Goal: Task Accomplishment & Management: Manage account settings

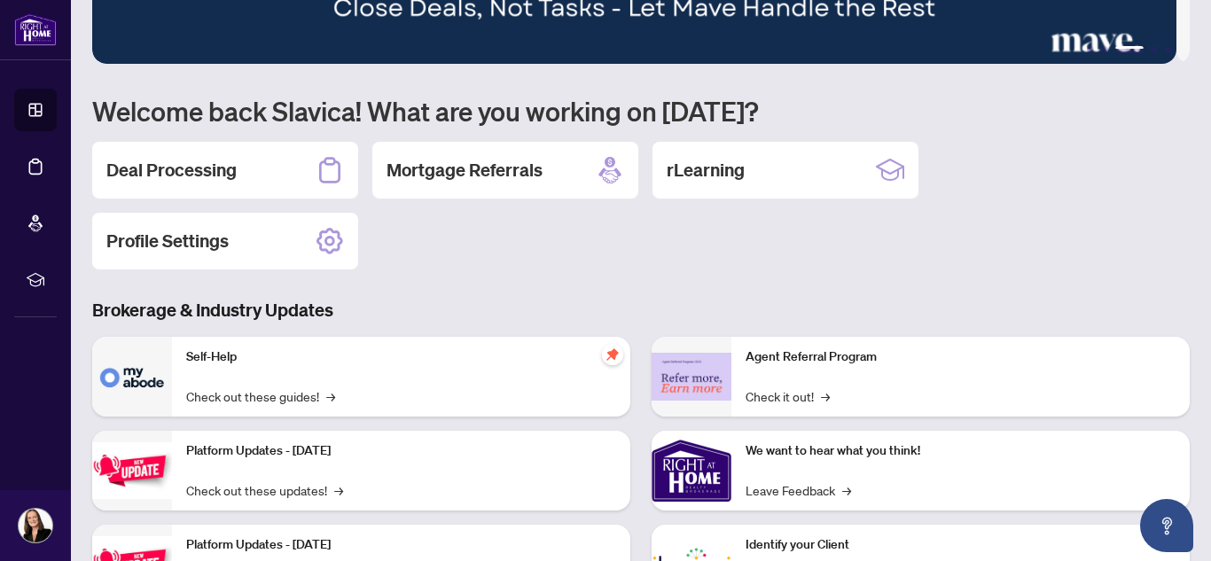
scroll to position [65, 0]
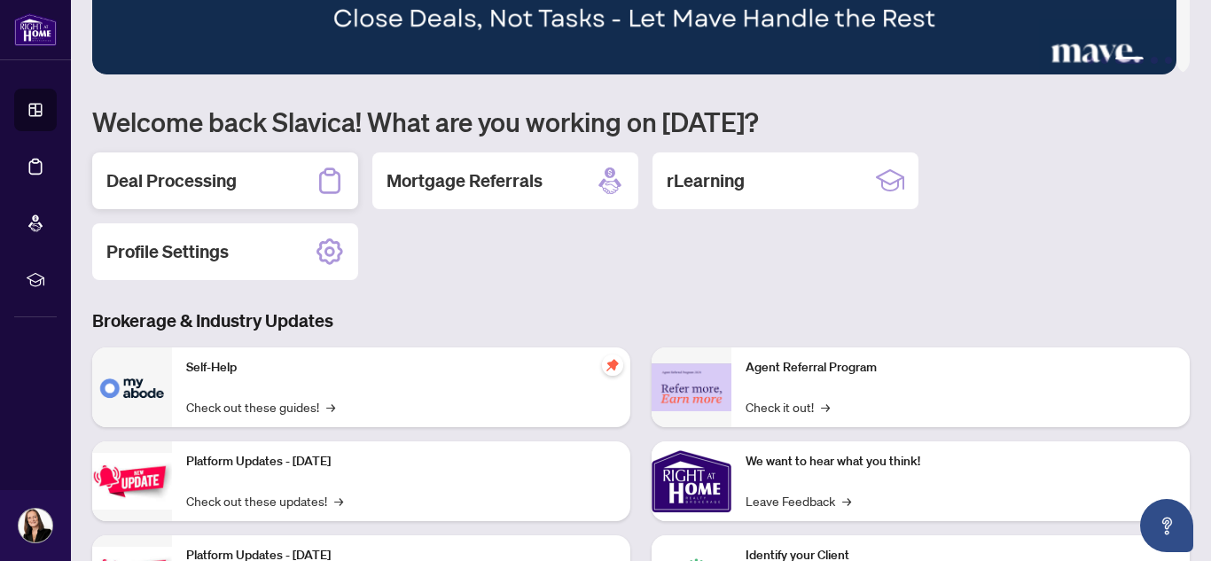
click at [251, 173] on div "Deal Processing" at bounding box center [225, 180] width 266 height 57
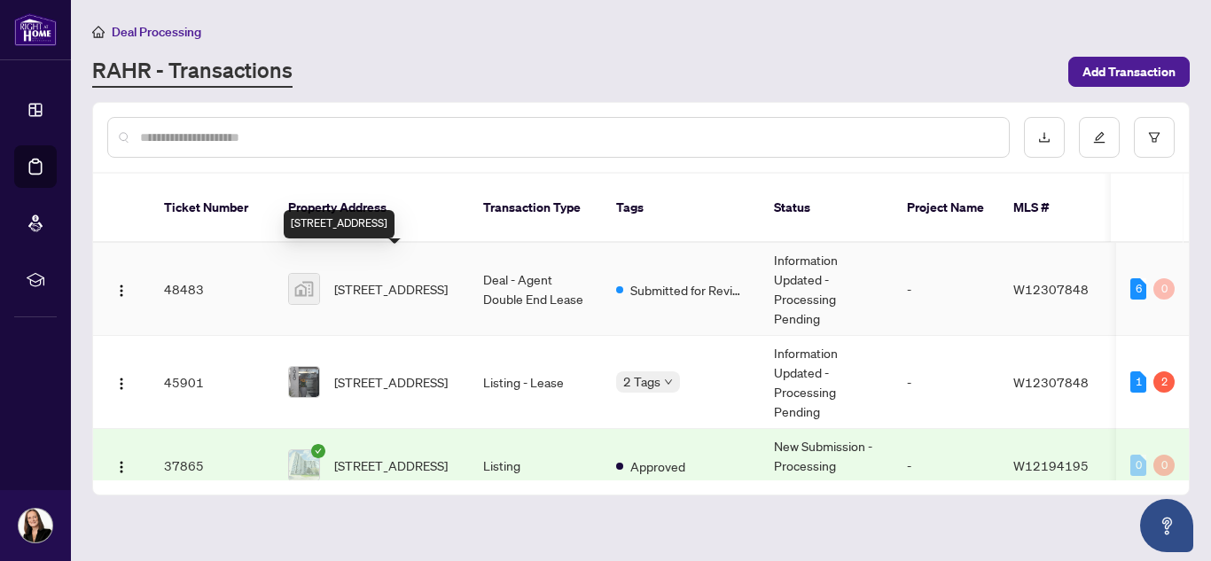
click at [348, 279] on span "[STREET_ADDRESS]" at bounding box center [390, 288] width 113 height 19
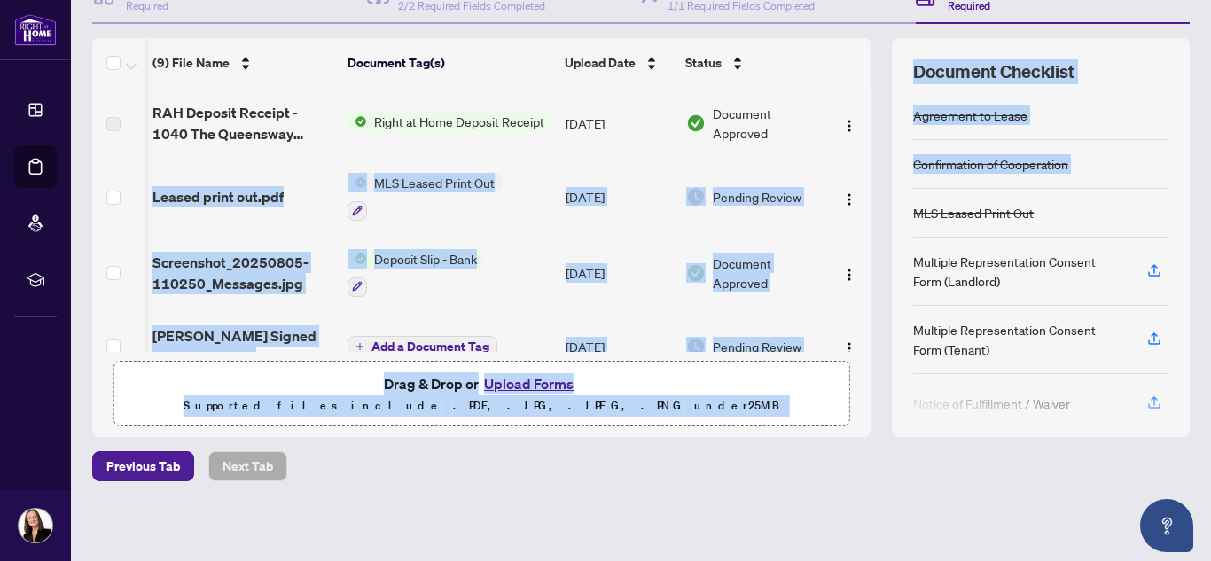
scroll to position [0, 19]
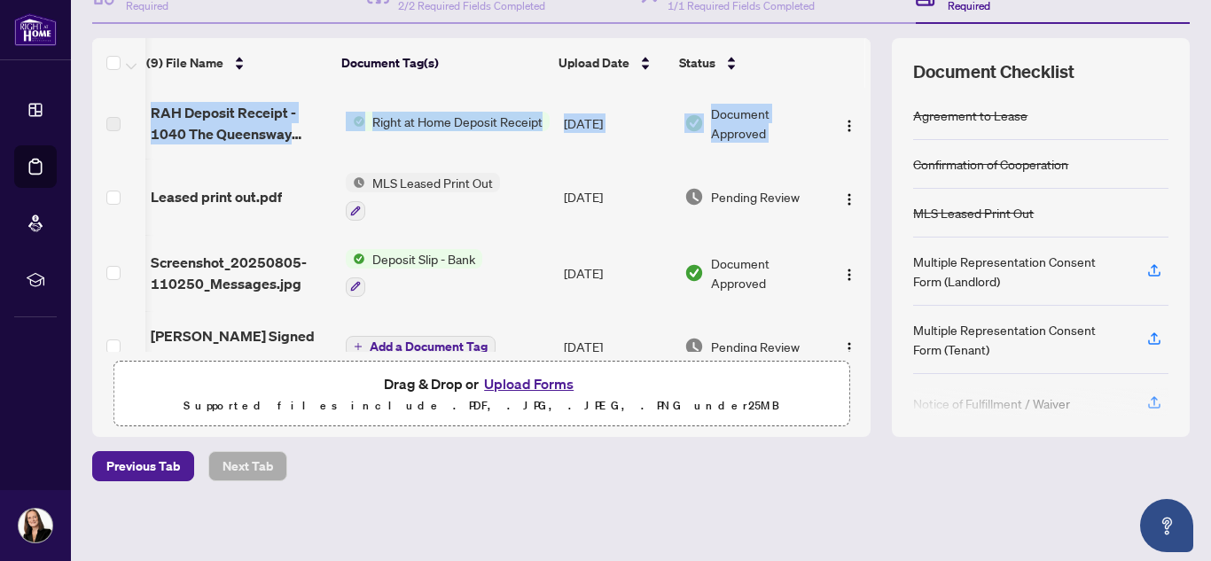
drag, startPoint x: 851, startPoint y: 146, endPoint x: 858, endPoint y: 230, distance: 84.5
click at [858, 230] on div "(9) File Name Document Tag(s) Upload Date Status RAH Deposit Receipt - 1040 The…" at bounding box center [640, 237] width 1097 height 399
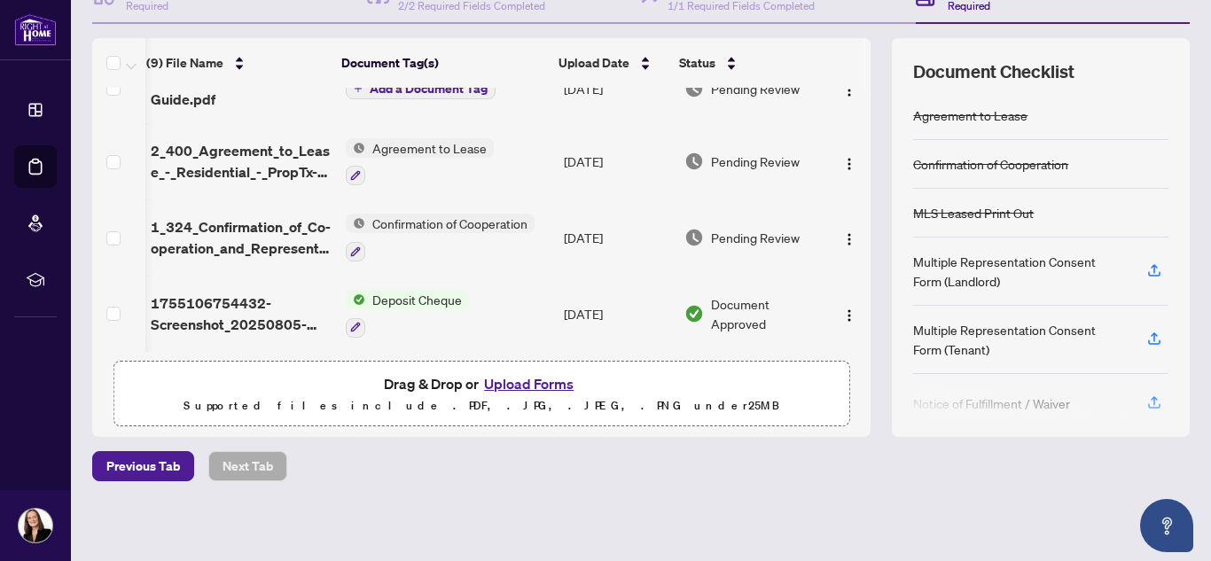
scroll to position [0, 0]
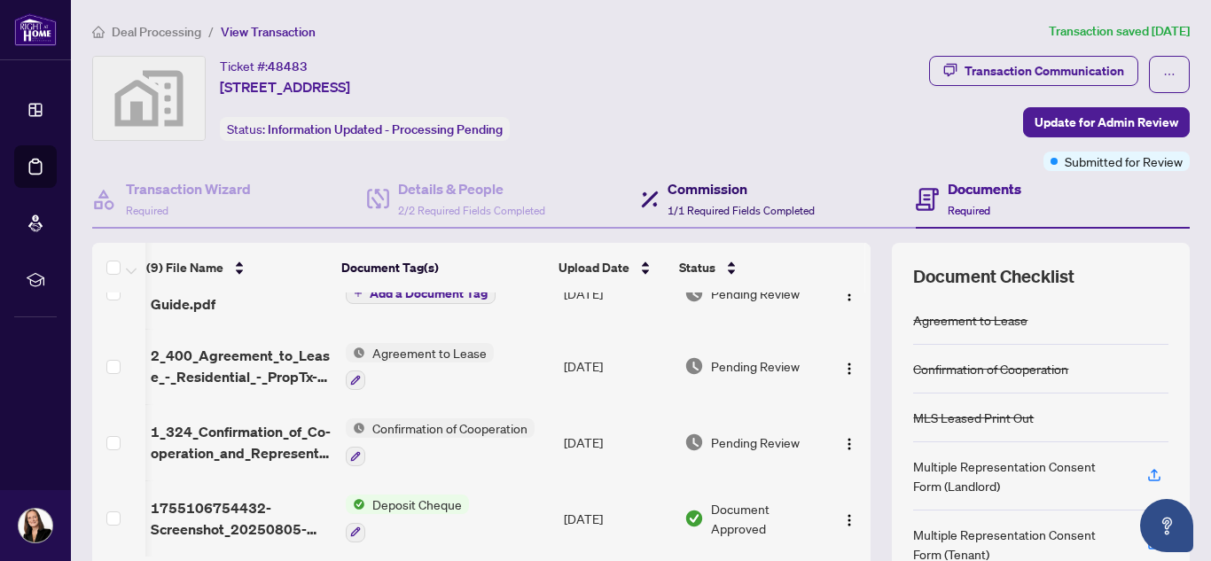
click at [714, 199] on div "Commission 1/1 Required Fields Completed" at bounding box center [740, 199] width 147 height 42
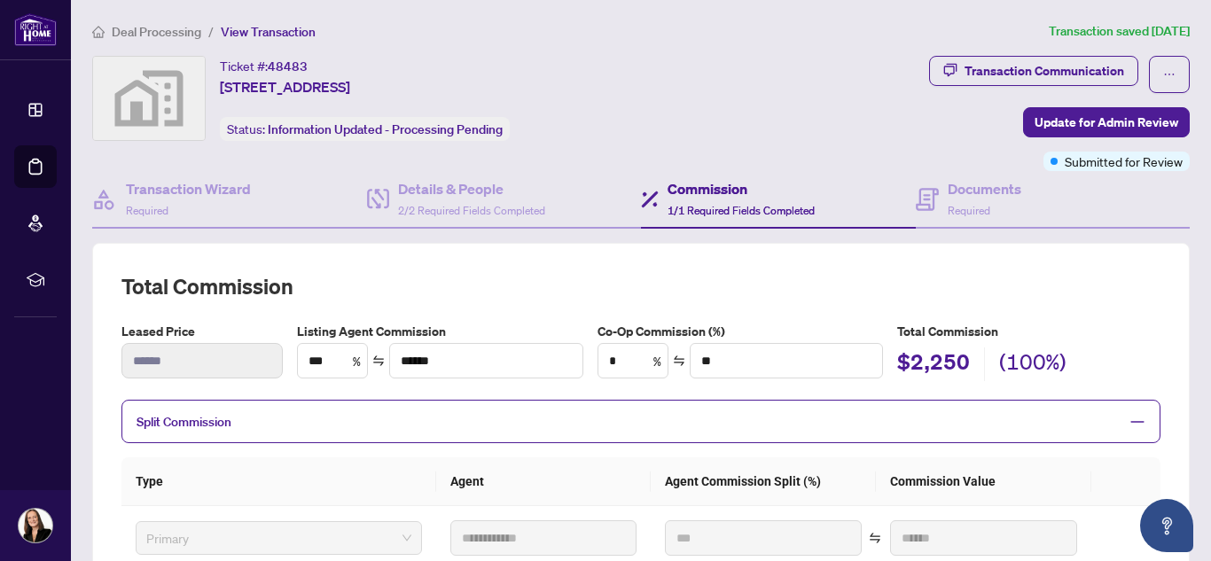
drag, startPoint x: 1161, startPoint y: 97, endPoint x: 1206, endPoint y: 115, distance: 48.9
click at [1206, 115] on main "**********" at bounding box center [641, 280] width 1140 height 561
click at [988, 194] on h4 "Documents" at bounding box center [984, 188] width 74 height 21
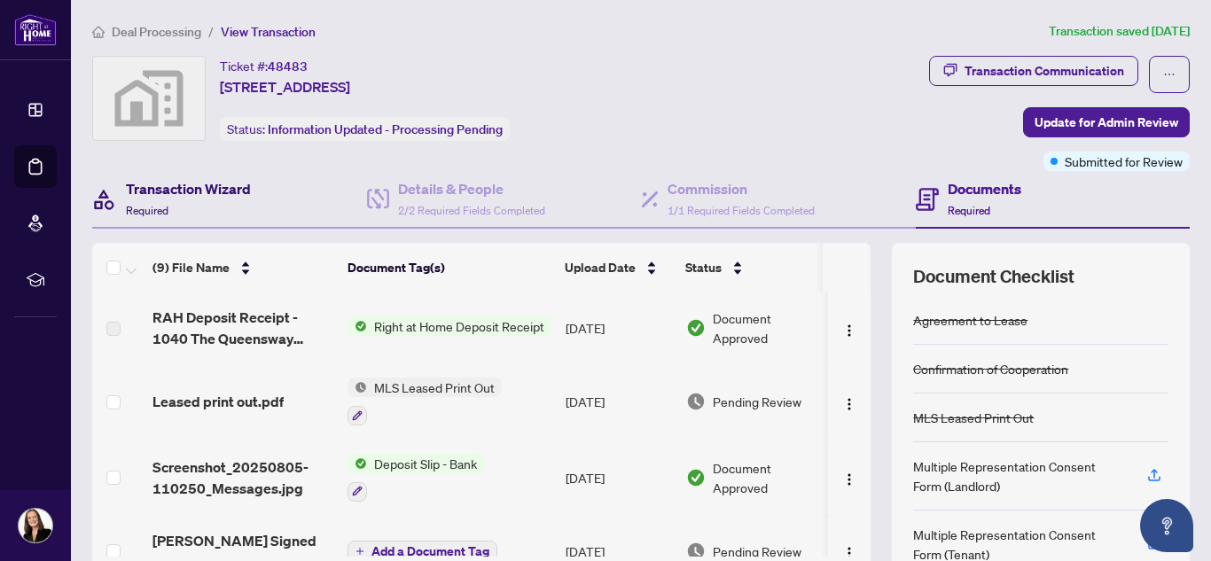
click at [158, 192] on h4 "Transaction Wizard" at bounding box center [188, 188] width 125 height 21
